Goal: Task Accomplishment & Management: Manage account settings

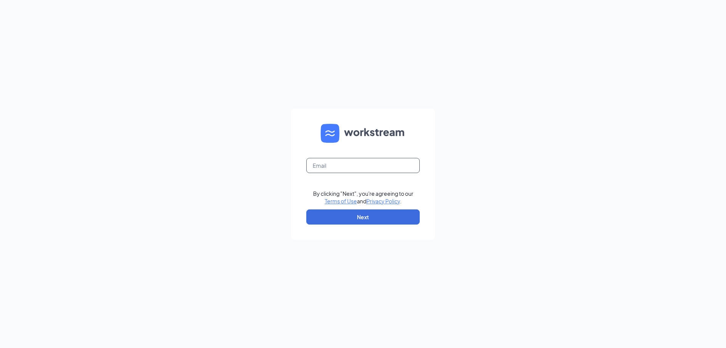
click at [402, 167] on input "text" at bounding box center [362, 165] width 113 height 15
type input "[EMAIL_ADDRESS][DOMAIN_NAME]"
click at [379, 222] on button "Next" at bounding box center [362, 216] width 113 height 15
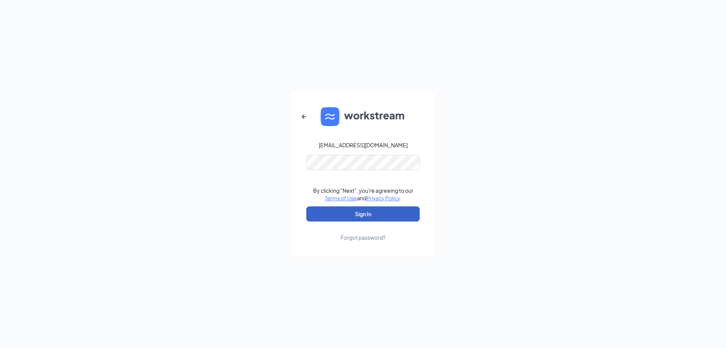
click at [396, 214] on button "Sign In" at bounding box center [362, 213] width 113 height 15
